Goal: Use online tool/utility: Use online tool/utility

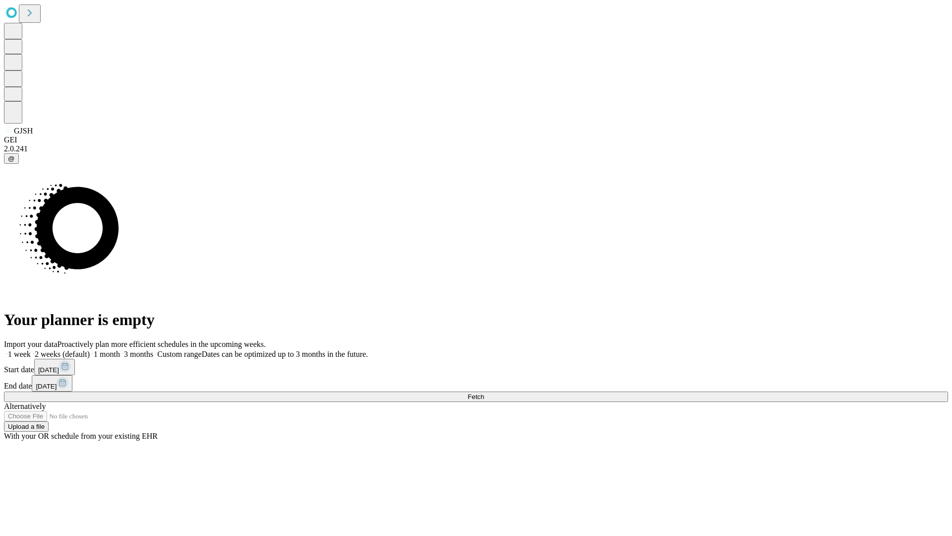
click at [484, 393] on span "Fetch" at bounding box center [476, 396] width 16 height 7
